Goal: Obtain resource: Download file/media

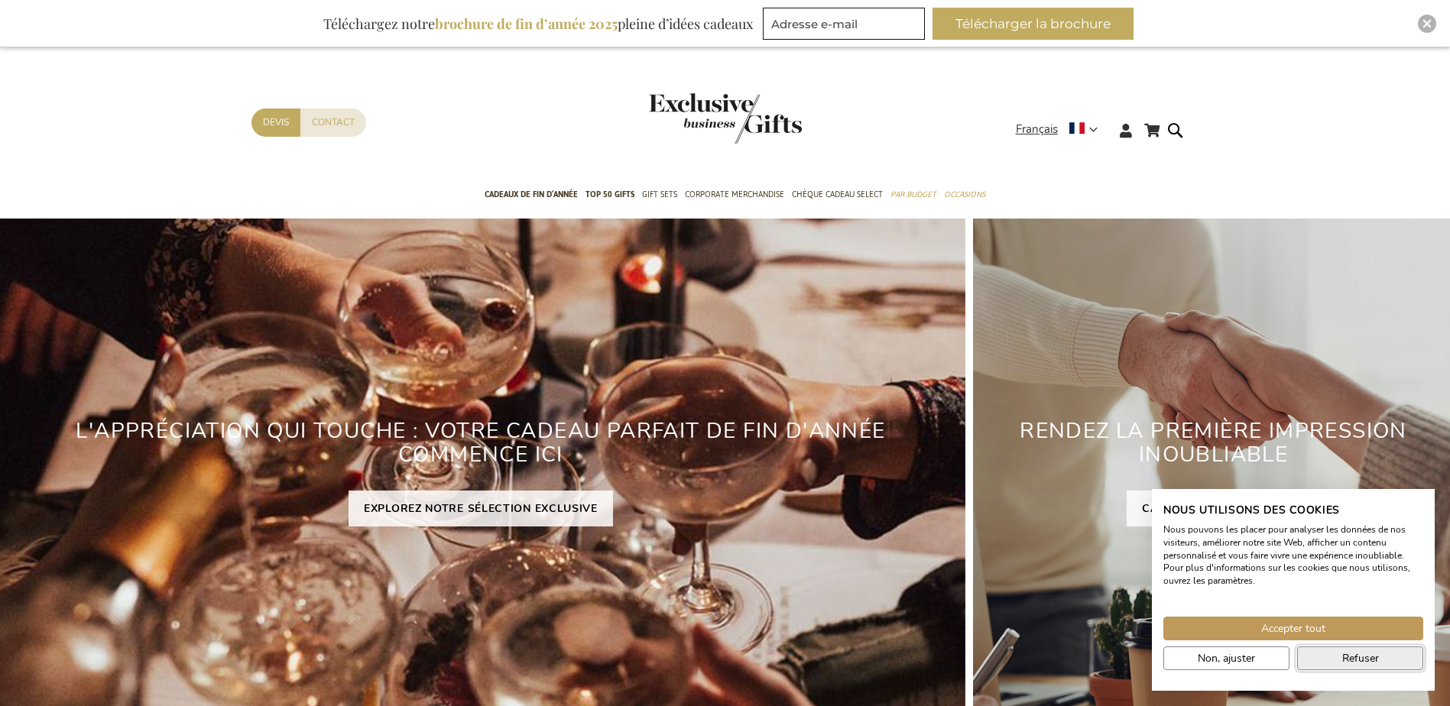
click at [1315, 660] on button "Refuser" at bounding box center [1360, 659] width 126 height 24
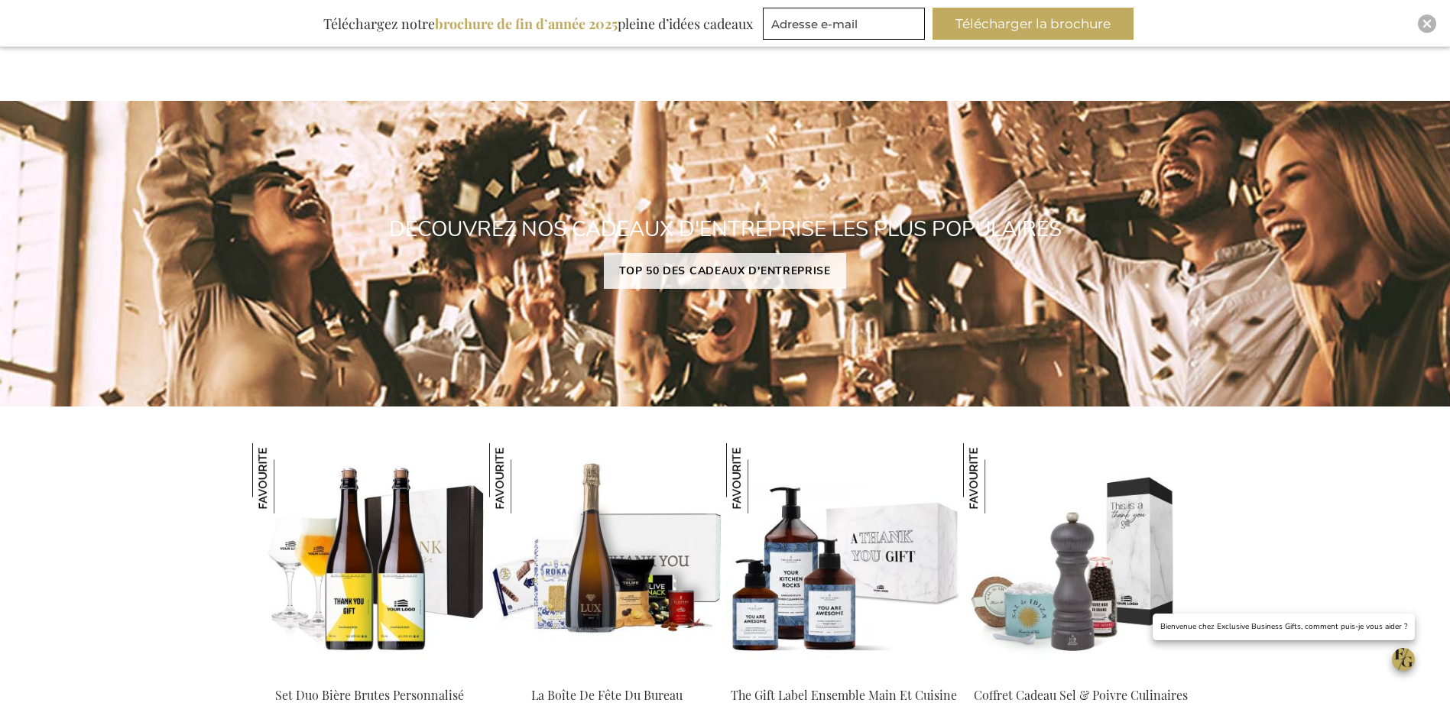
scroll to position [1147, 0]
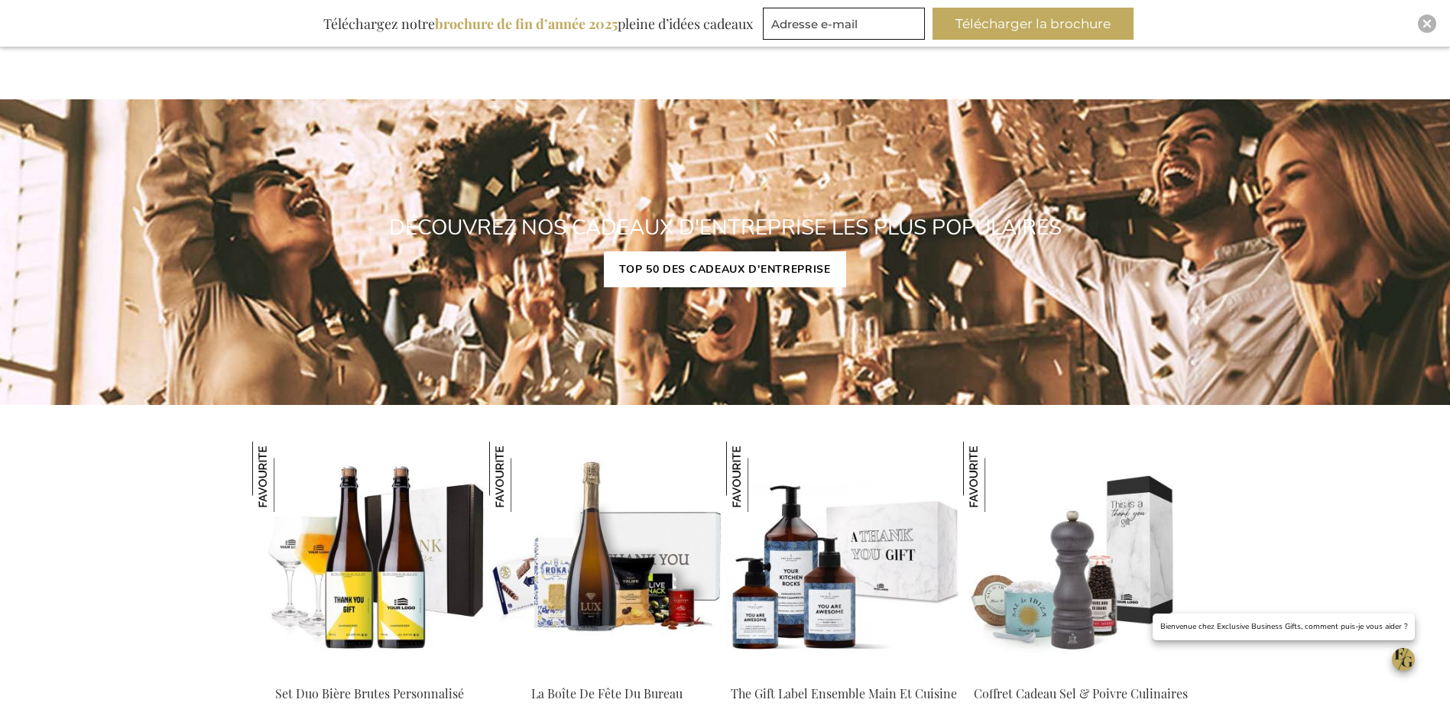
click at [690, 276] on link "TOP 50 DES CADEAUX D'ENTREPRISE" at bounding box center [725, 269] width 242 height 36
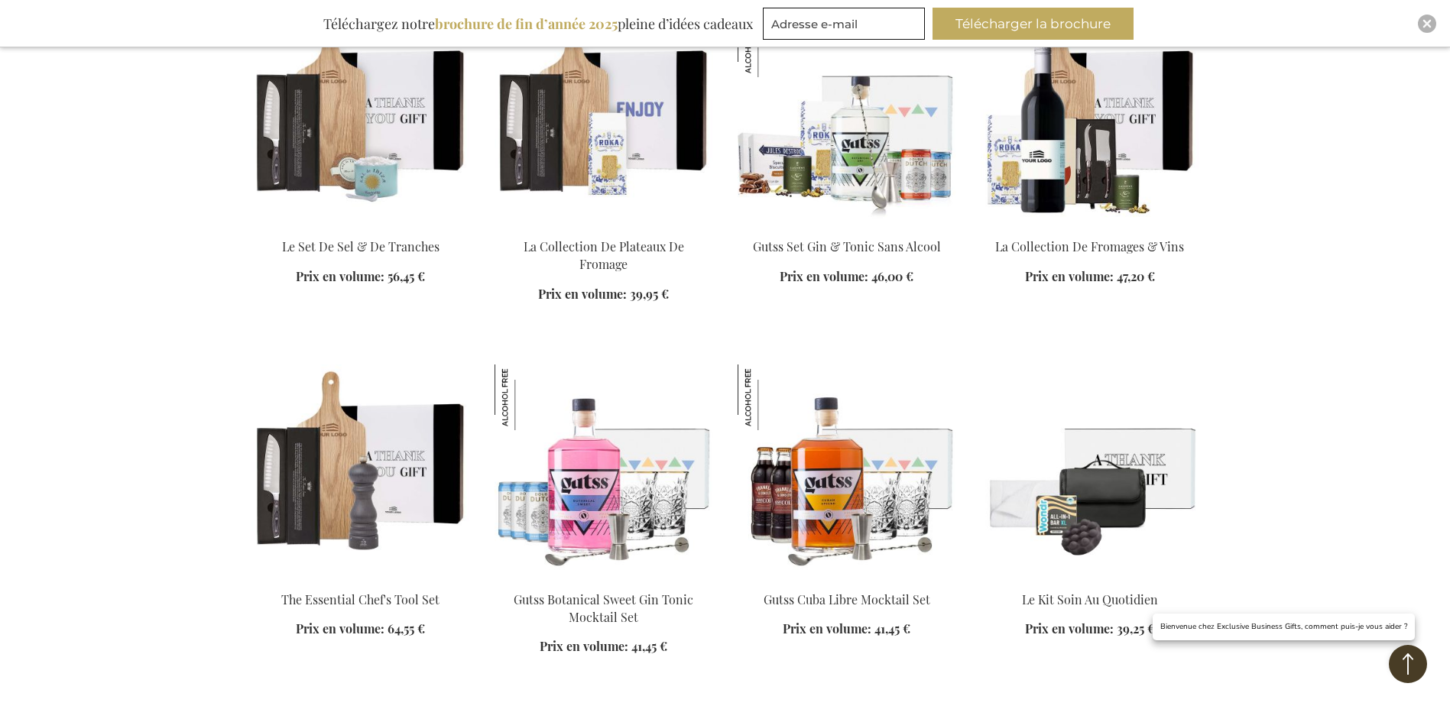
scroll to position [1529, 0]
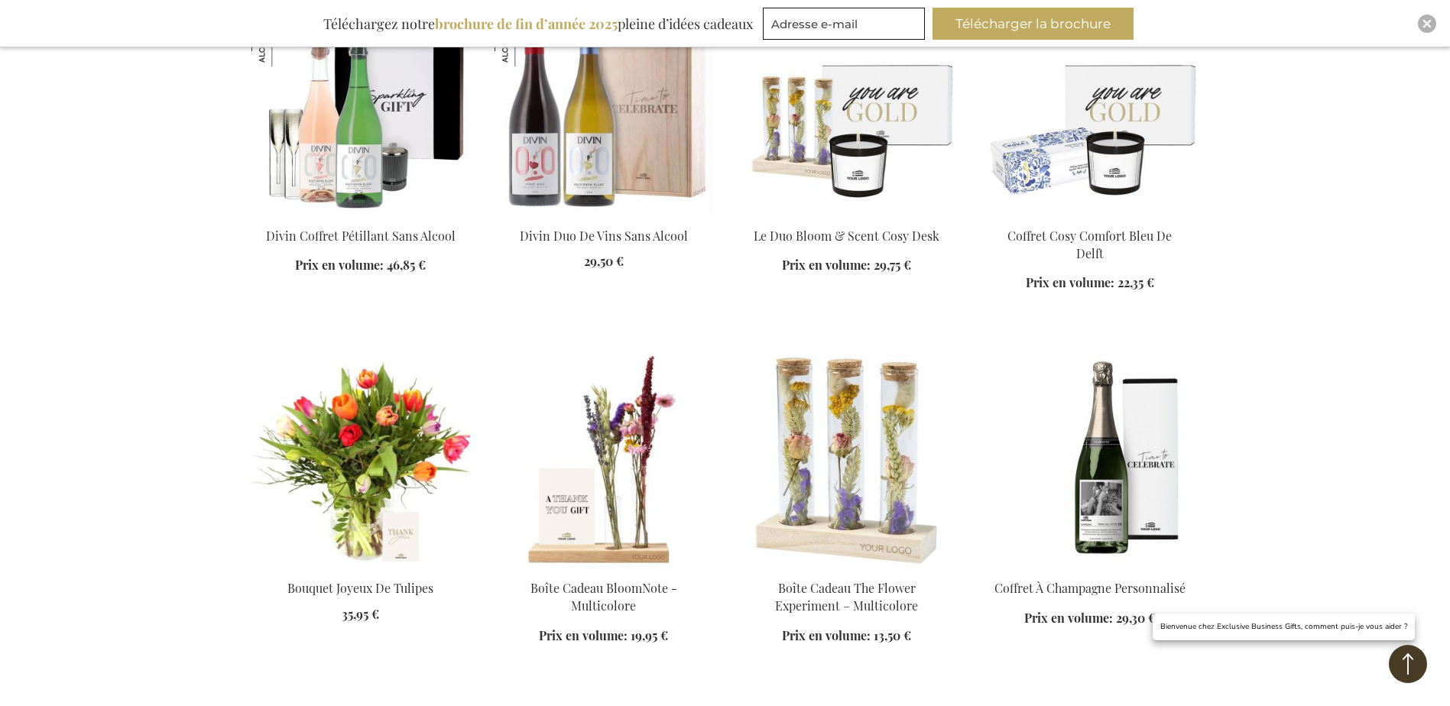
scroll to position [2828, 0]
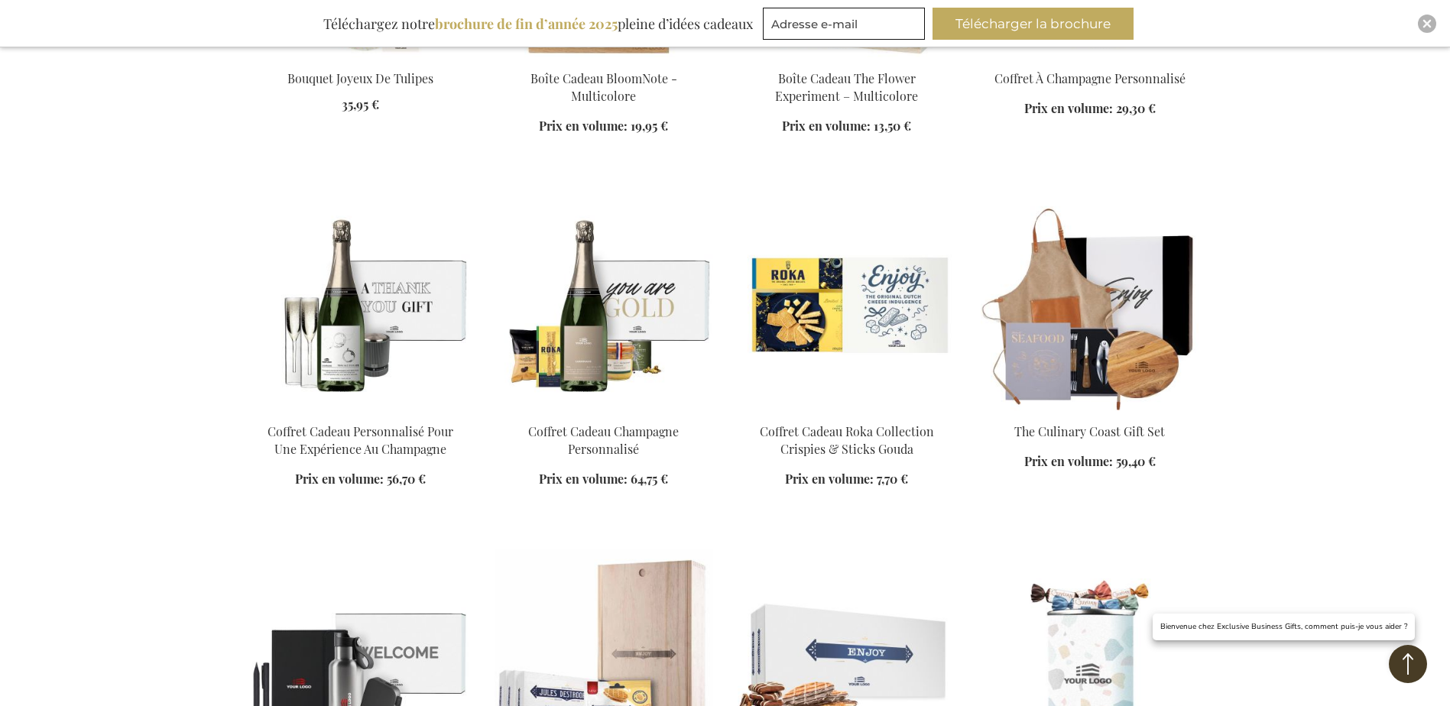
scroll to position [3134, 0]
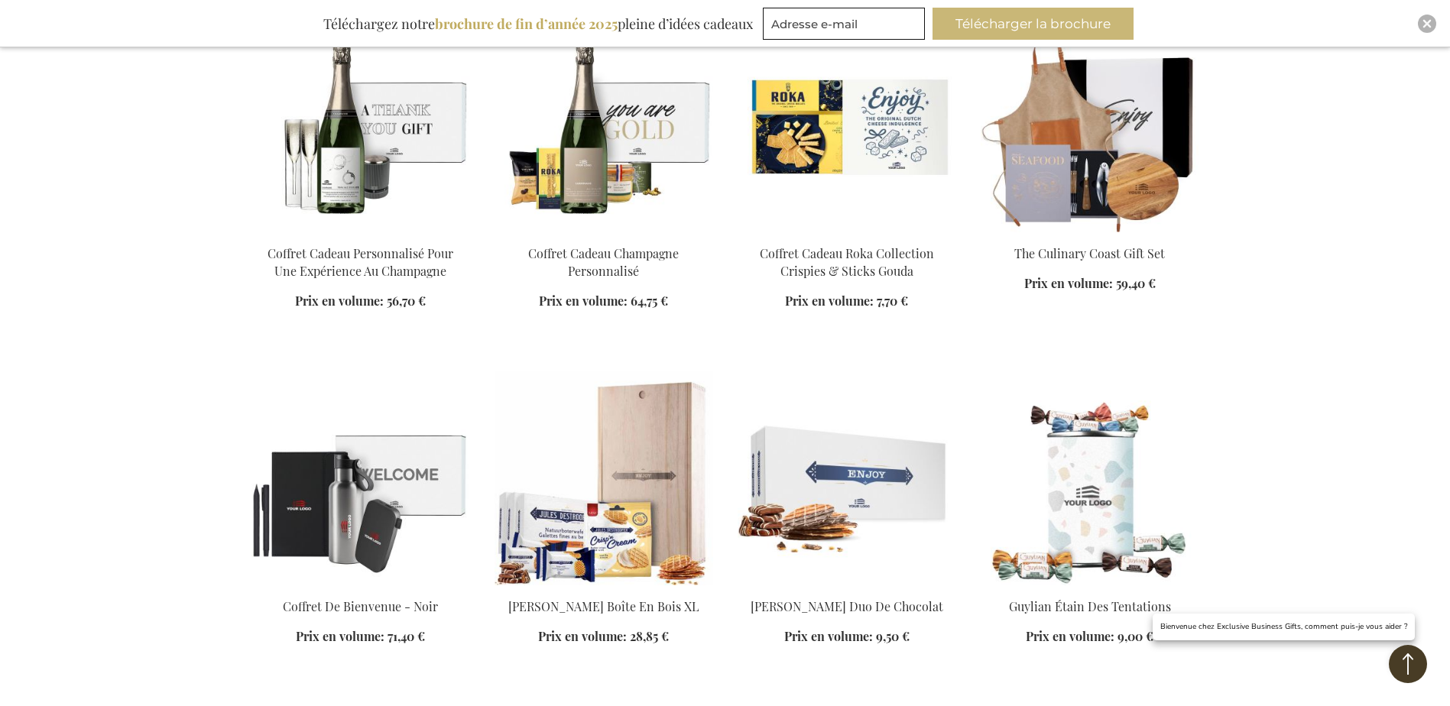
click at [978, 24] on button "Télécharger la brochure" at bounding box center [1033, 24] width 201 height 32
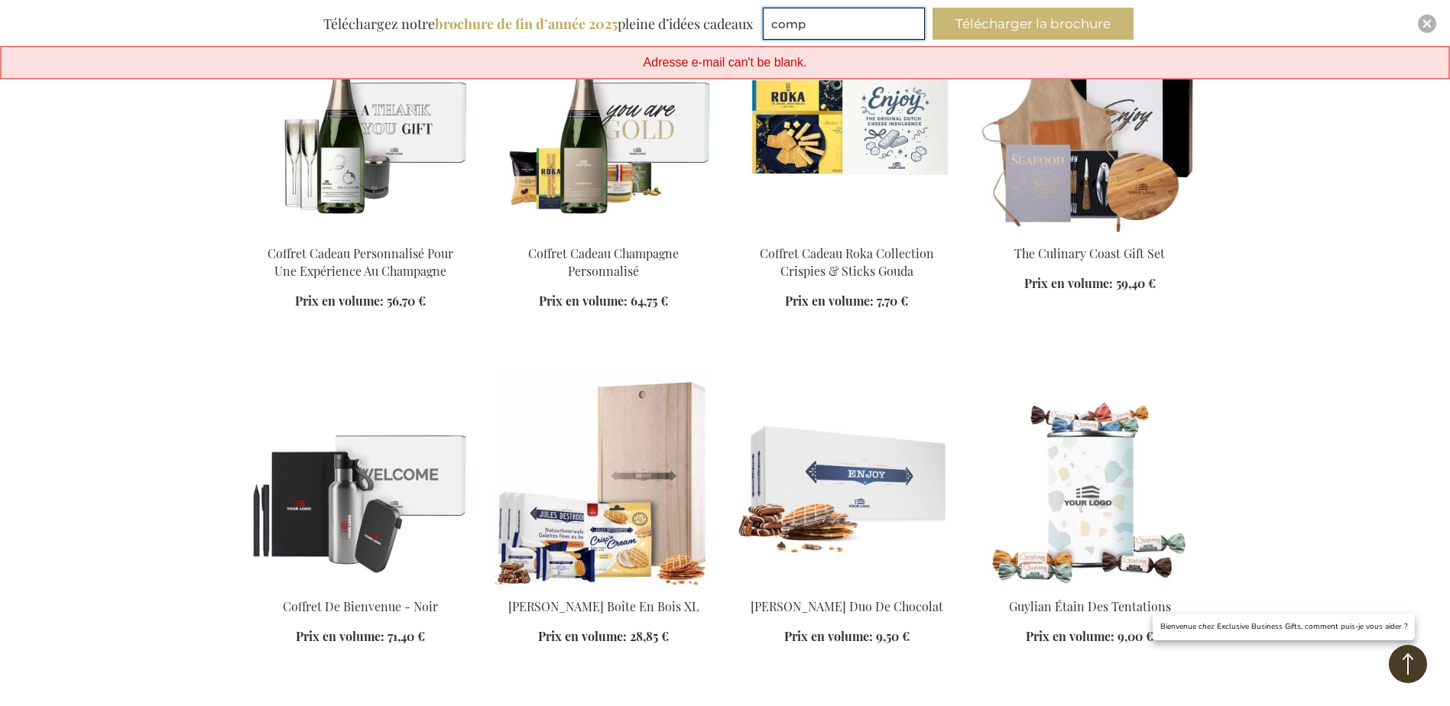
type input "[EMAIL_ADDRESS][DOMAIN_NAME]"
click at [978, 24] on button "Télécharger la brochure" at bounding box center [1033, 24] width 201 height 32
